Goal: Task Accomplishment & Management: Complete application form

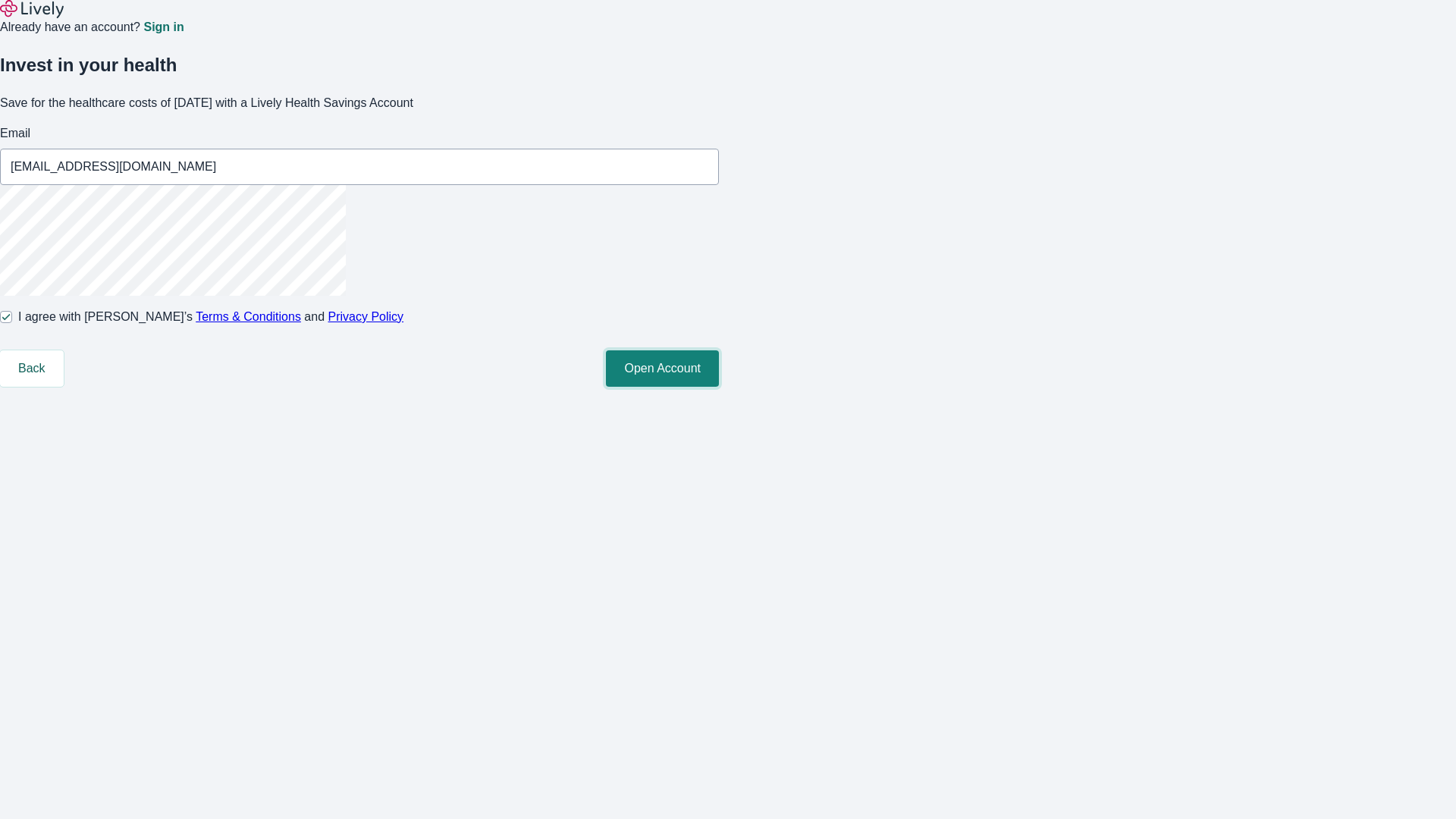
click at [719, 387] on button "Open Account" at bounding box center [662, 368] width 113 height 36
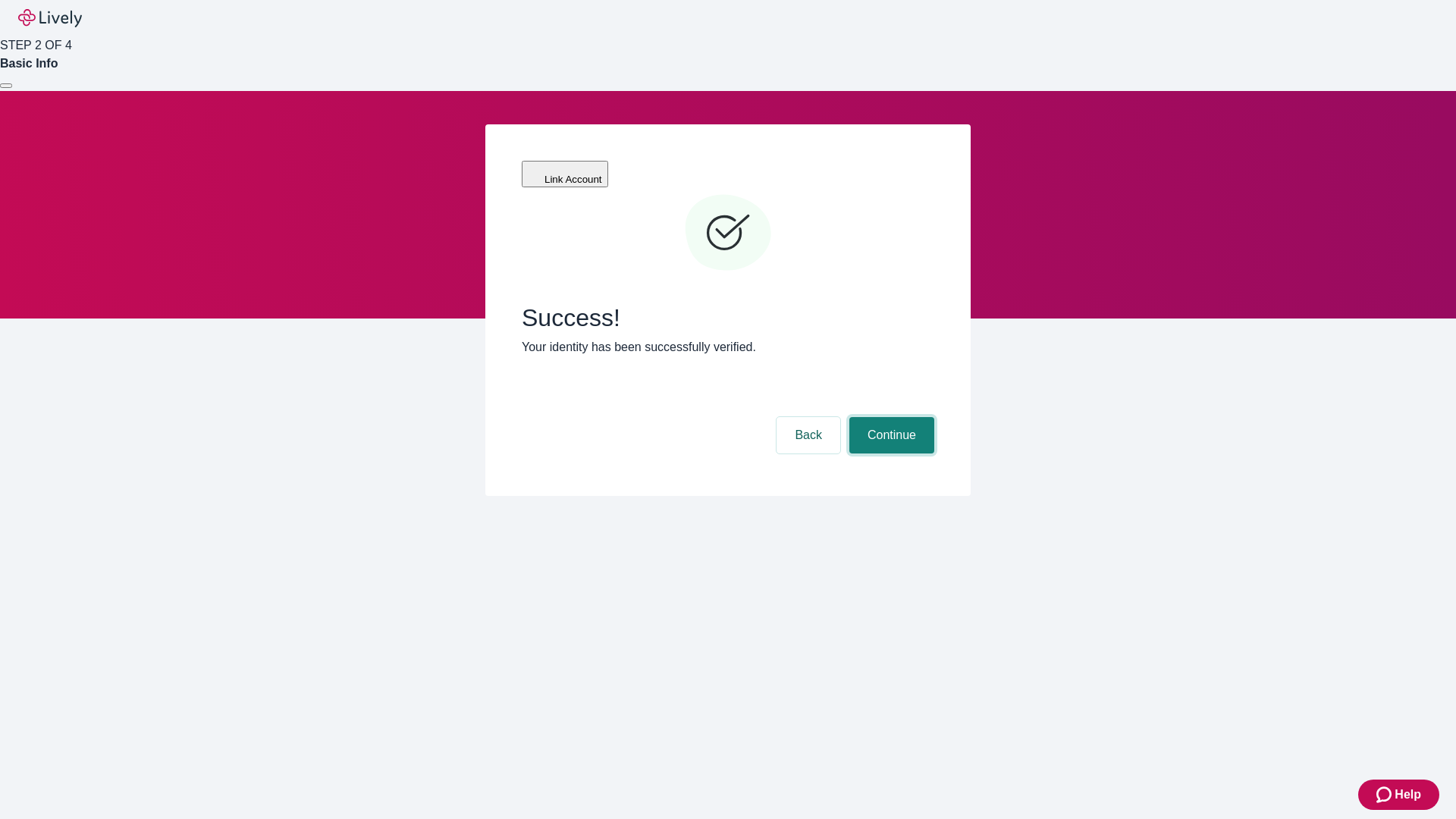
click at [889, 417] on button "Continue" at bounding box center [891, 435] width 85 height 36
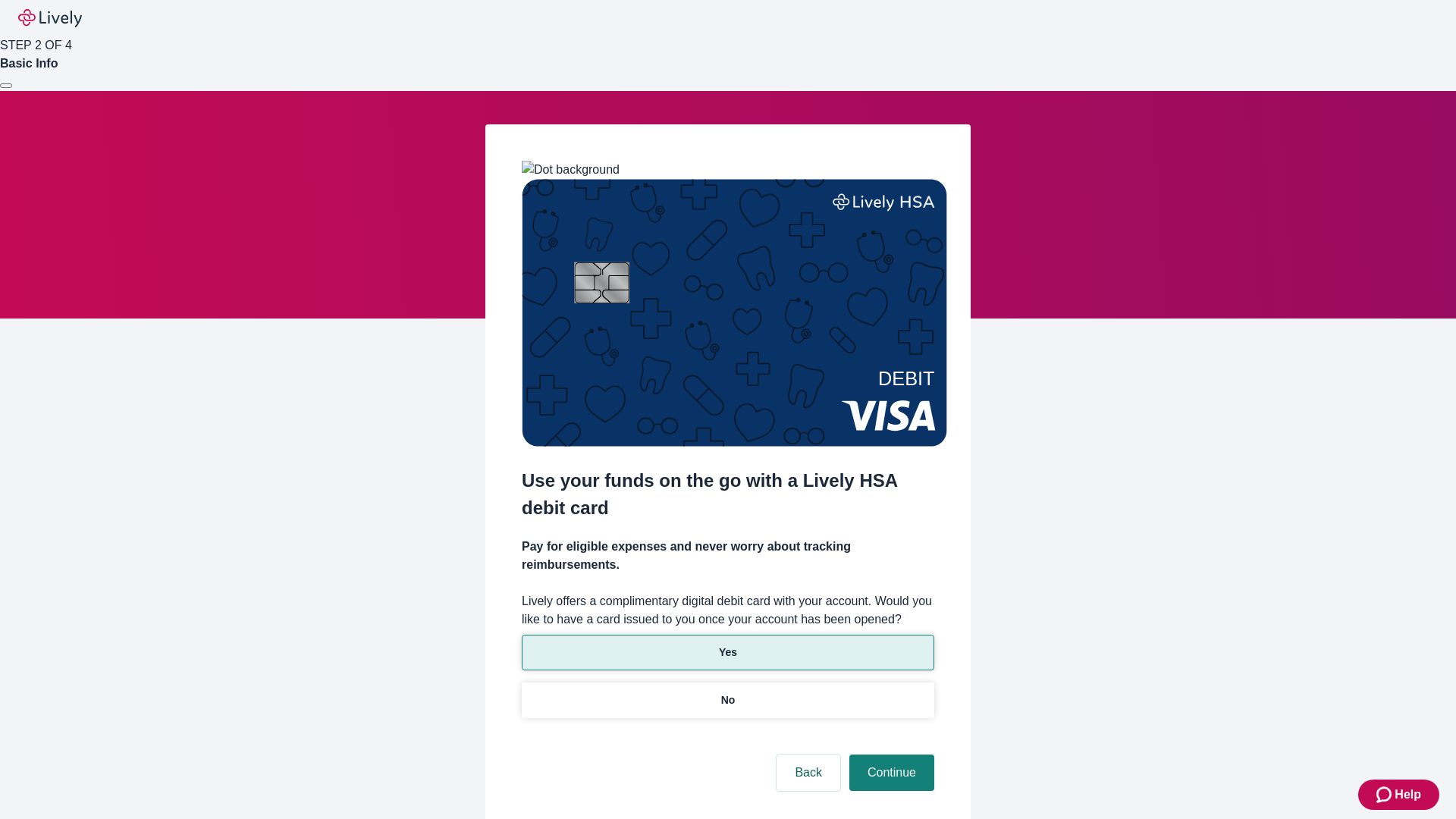
click at [727, 644] on p "Yes" at bounding box center [728, 652] width 18 height 16
click at [889, 754] on button "Continue" at bounding box center [891, 772] width 85 height 36
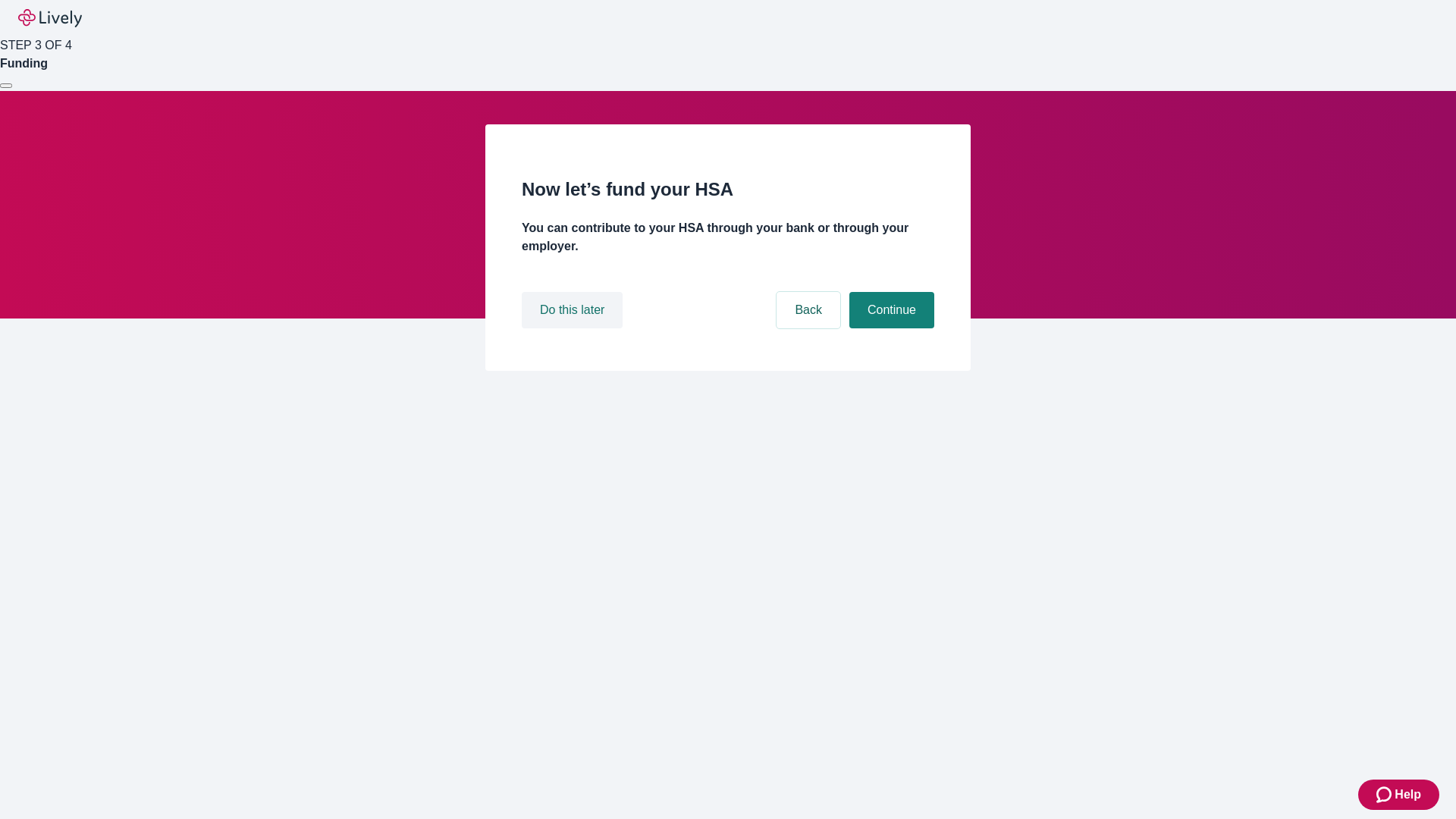
click at [574, 328] on button "Do this later" at bounding box center [572, 310] width 101 height 36
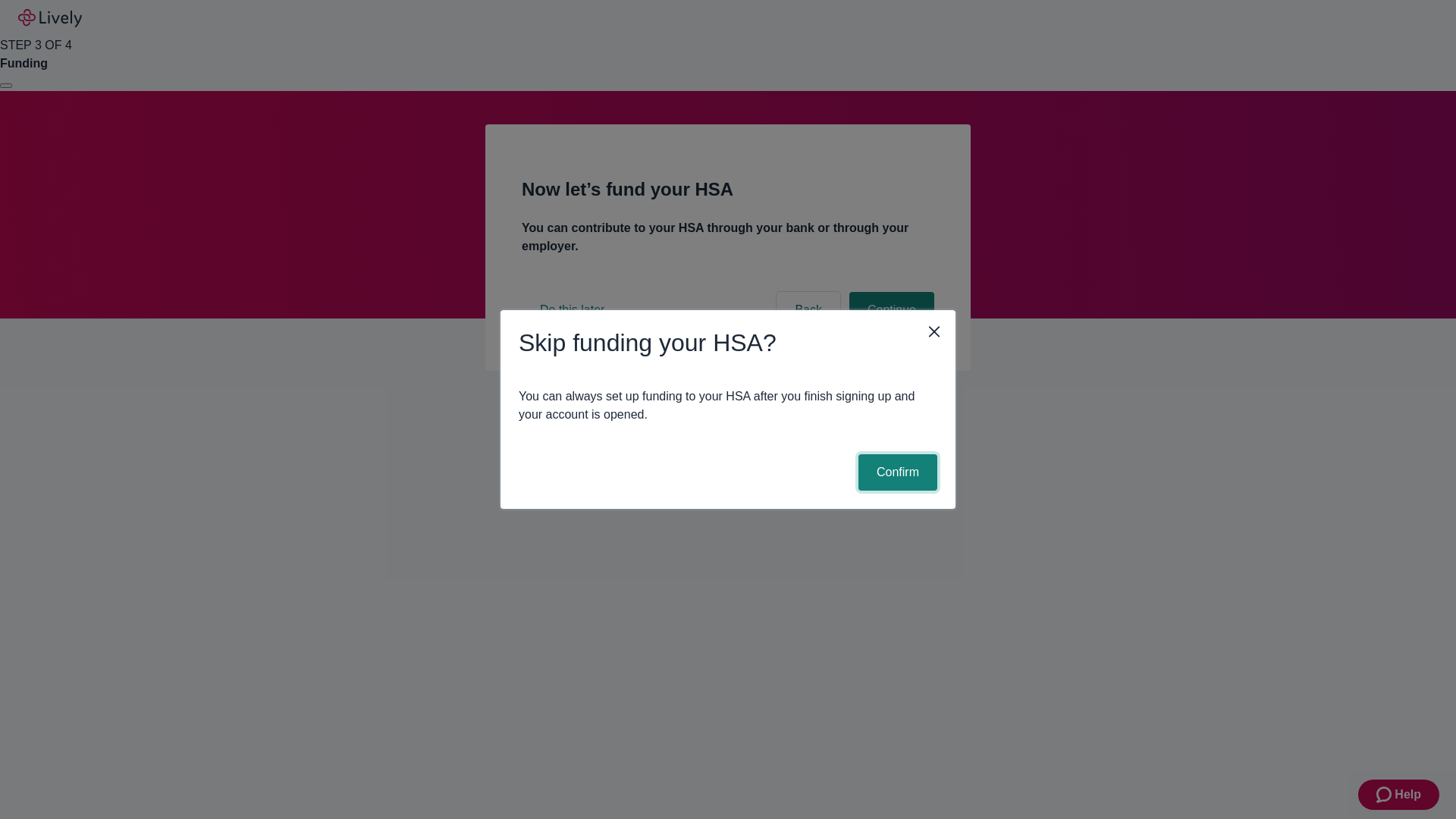
click at [895, 472] on button "Confirm" at bounding box center [897, 472] width 79 height 36
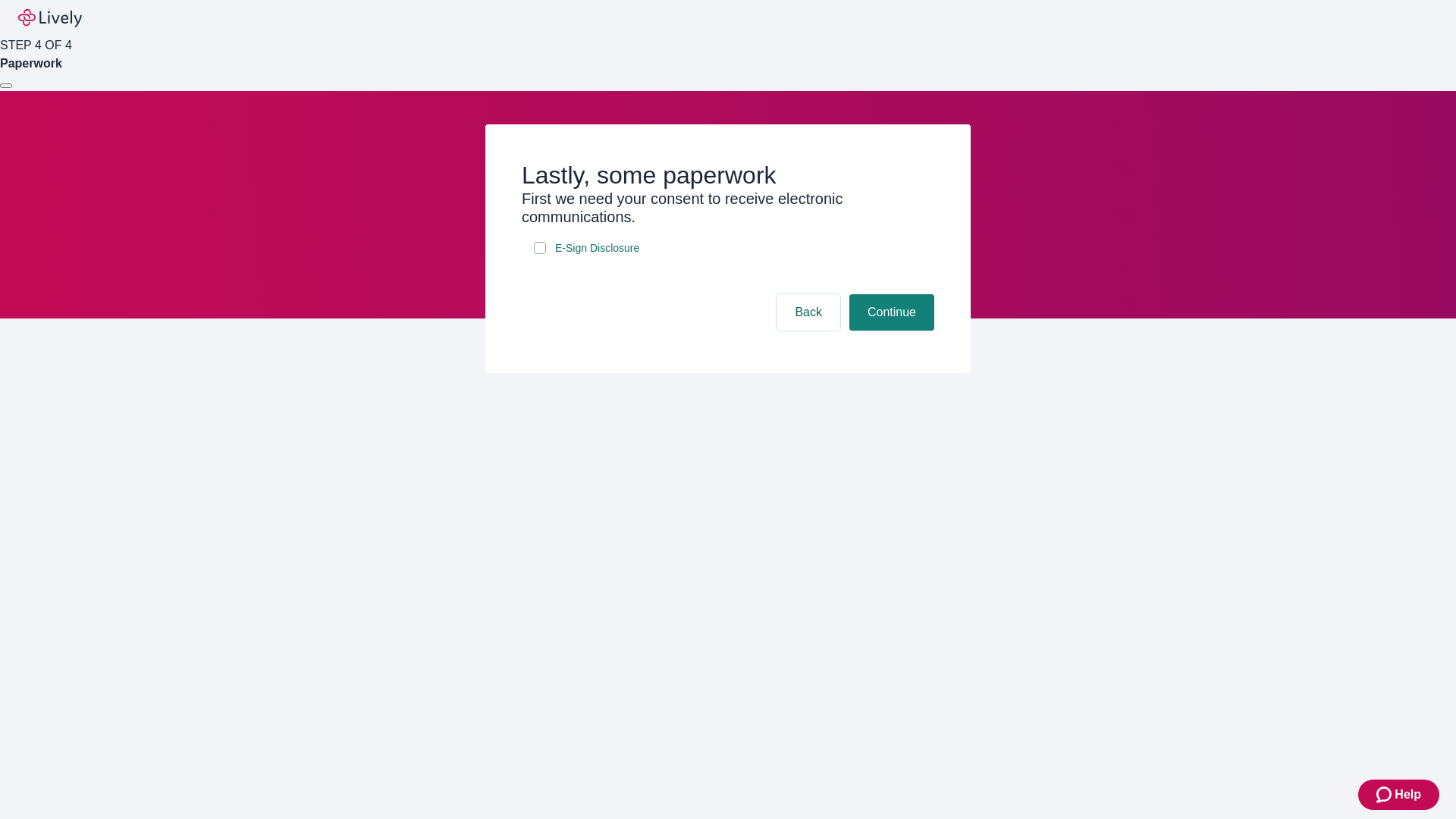
click at [540, 254] on input "E-Sign Disclosure" at bounding box center [540, 248] width 12 height 12
checkbox input "true"
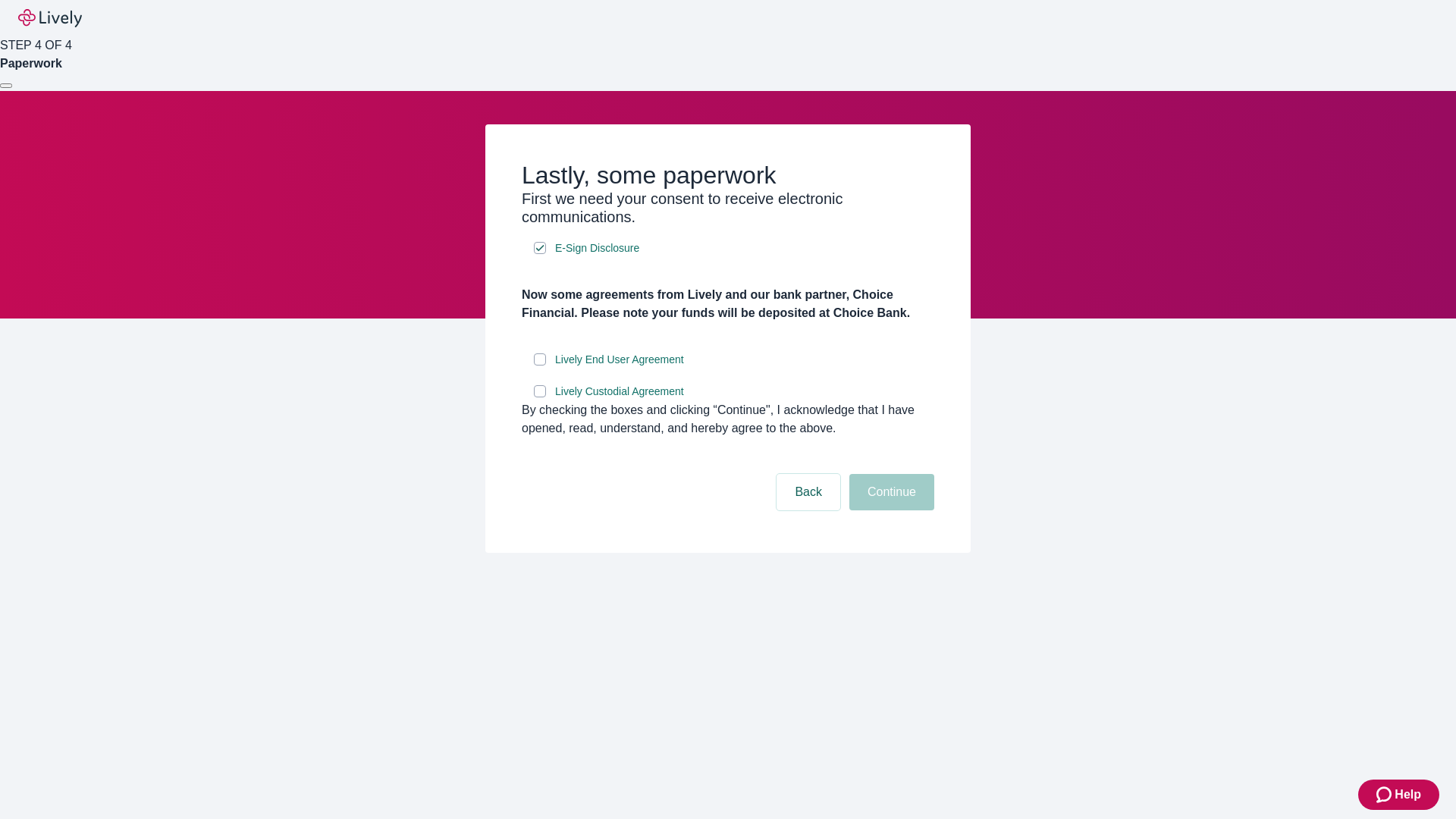
click at [540, 365] on input "Lively End User Agreement" at bounding box center [540, 359] width 12 height 12
checkbox input "true"
click at [540, 397] on input "Lively Custodial Agreement" at bounding box center [540, 391] width 12 height 12
checkbox input "true"
click at [889, 510] on button "Continue" at bounding box center [891, 492] width 85 height 36
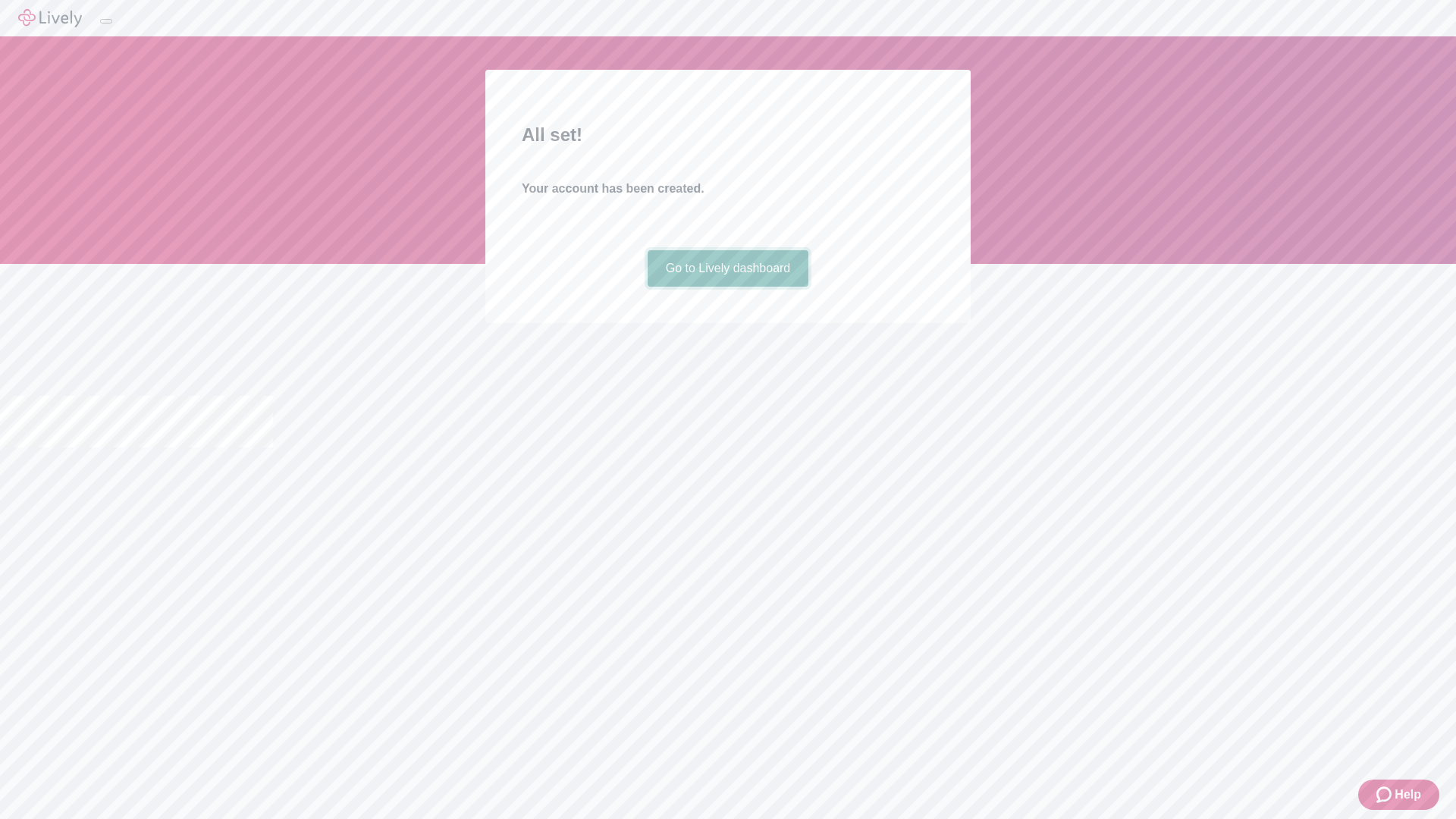
click at [727, 287] on link "Go to Lively dashboard" at bounding box center [728, 268] width 161 height 36
